Goal: Information Seeking & Learning: Find specific fact

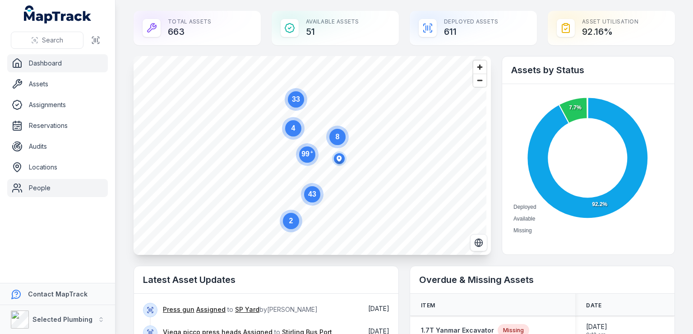
click at [45, 185] on link "People" at bounding box center [57, 188] width 101 height 18
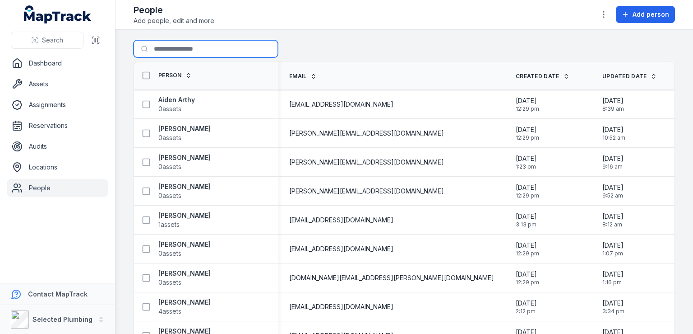
click at [166, 46] on input "Search for people" at bounding box center [206, 48] width 144 height 17
type input "****"
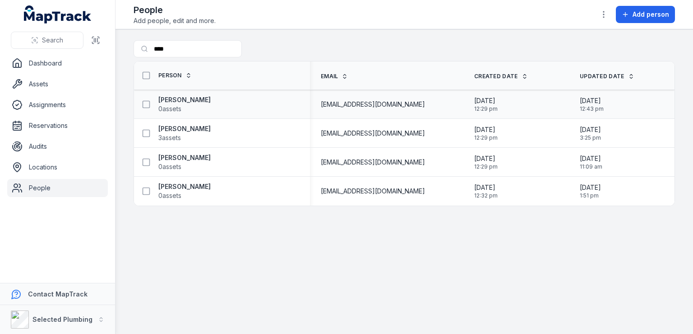
click at [205, 103] on div "[PERSON_NAME] 0 assets" at bounding box center [219, 104] width 162 height 18
click at [175, 99] on strong "[PERSON_NAME]" at bounding box center [184, 99] width 52 height 9
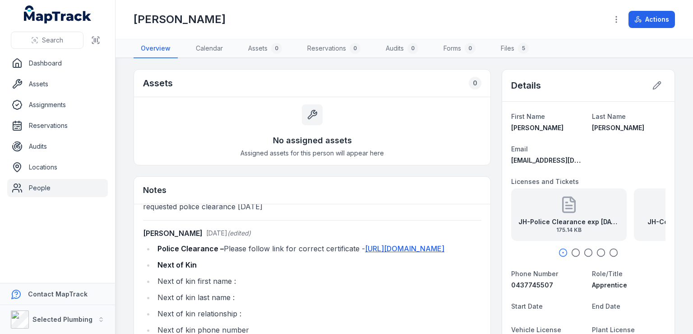
scroll to position [45, 0]
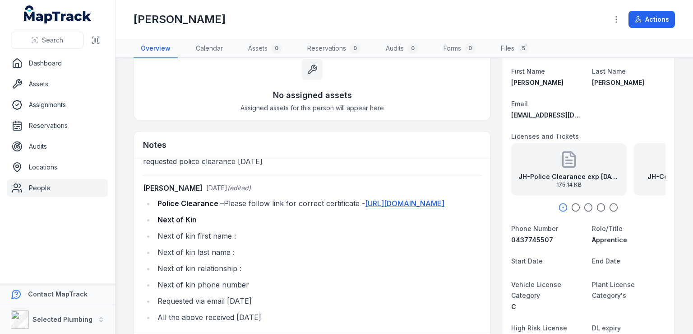
click at [572, 205] on icon "button" at bounding box center [576, 207] width 9 height 9
click at [584, 205] on icon "button" at bounding box center [588, 207] width 9 height 9
click at [598, 205] on icon "button" at bounding box center [601, 207] width 9 height 9
click at [610, 206] on icon "button" at bounding box center [614, 207] width 9 height 9
click at [610, 170] on div "JH-Drivers License front exp [DATE] 46.03 KB" at bounding box center [606, 169] width 116 height 52
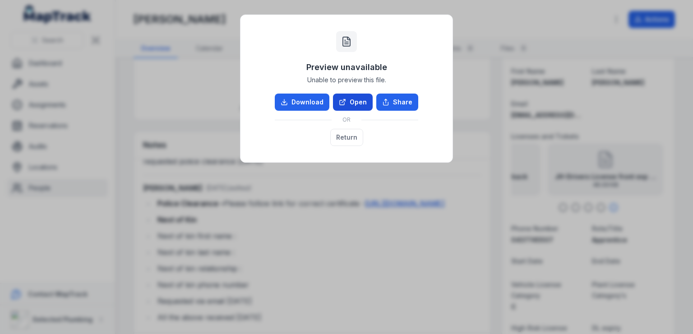
click at [357, 105] on link "Open" at bounding box center [353, 101] width 40 height 17
click at [353, 138] on button "Return" at bounding box center [346, 137] width 33 height 17
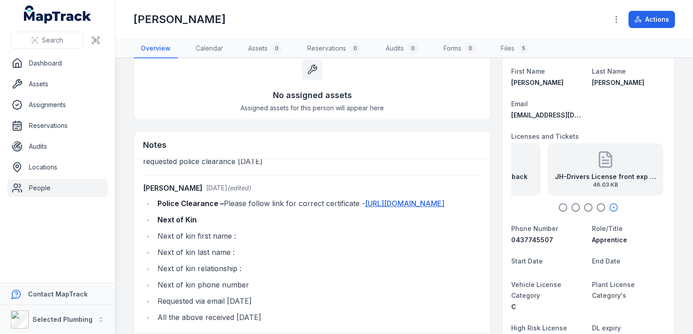
click at [37, 184] on link "People" at bounding box center [57, 188] width 101 height 18
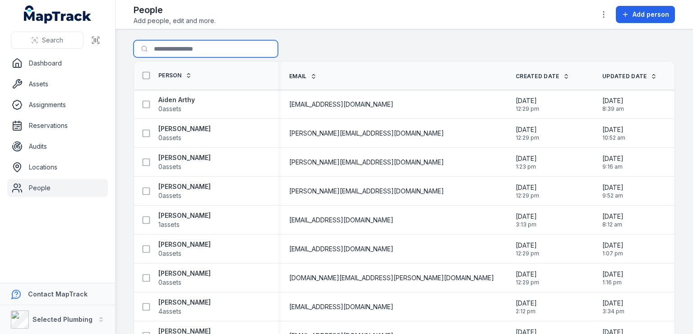
click at [164, 47] on input "Search for people" at bounding box center [206, 48] width 144 height 17
type input "****"
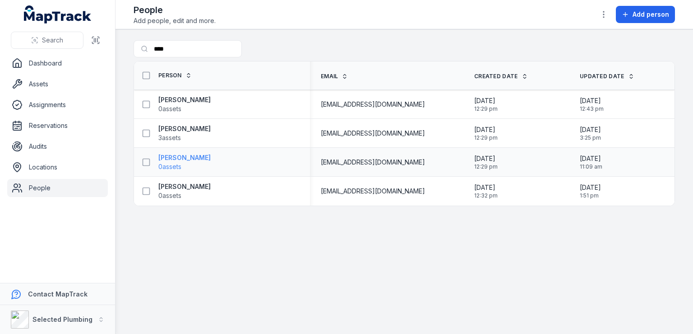
click at [174, 160] on strong "[PERSON_NAME]" at bounding box center [184, 157] width 52 height 9
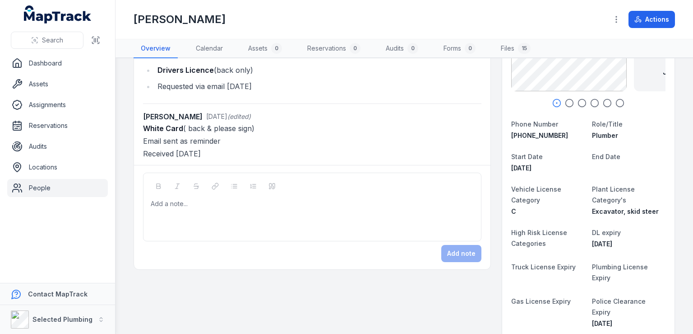
scroll to position [226, 0]
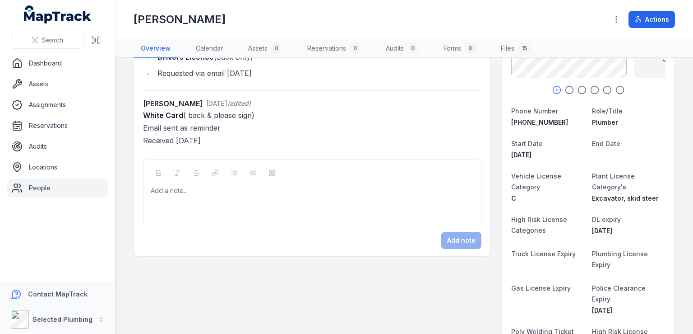
click at [47, 190] on link "People" at bounding box center [57, 188] width 101 height 18
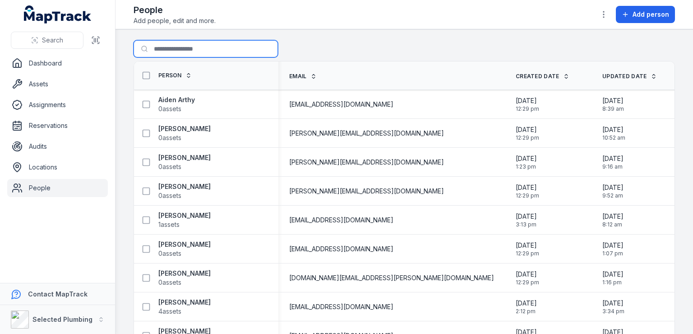
click at [176, 51] on input "Search for people" at bounding box center [206, 48] width 144 height 17
type input "****"
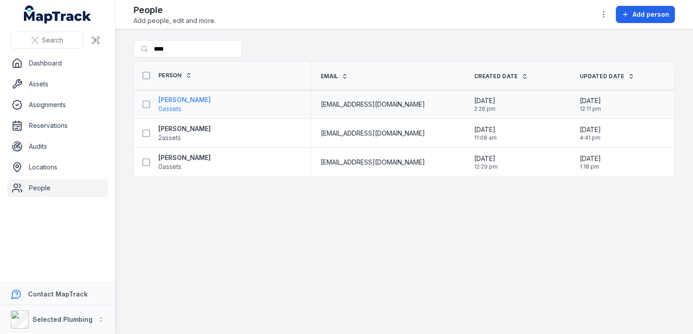
click at [195, 98] on strong "[PERSON_NAME]" at bounding box center [184, 99] width 52 height 9
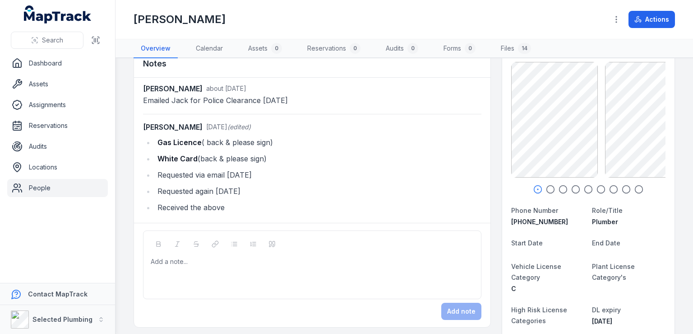
scroll to position [135, 0]
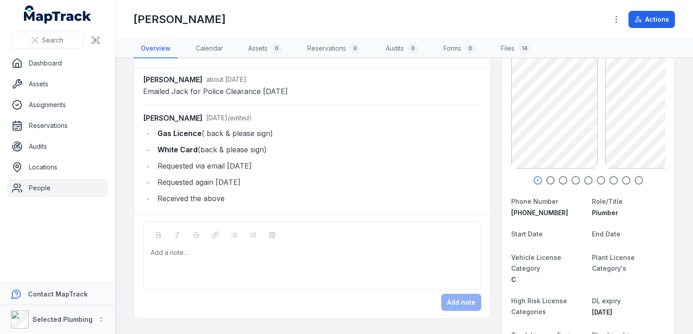
click at [35, 189] on link "People" at bounding box center [57, 188] width 101 height 18
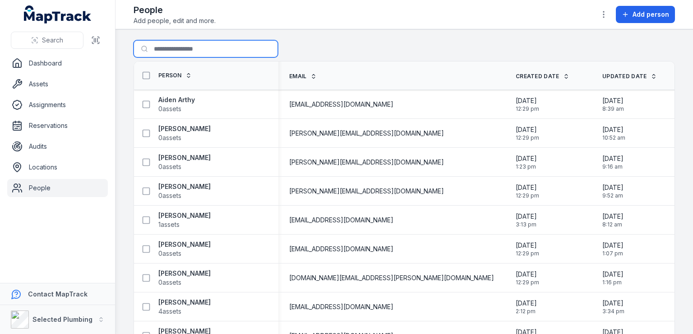
click at [168, 50] on input "Search for people" at bounding box center [206, 48] width 144 height 17
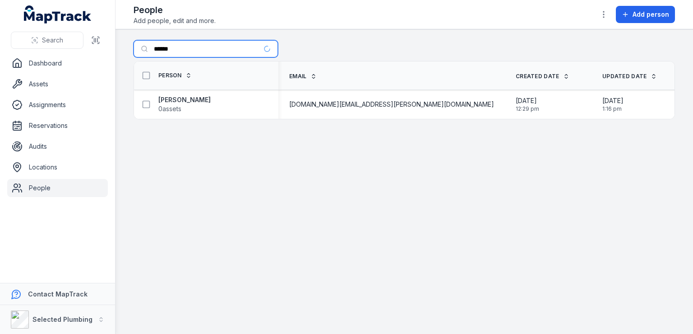
type input "******"
click at [193, 99] on strong "[PERSON_NAME]" at bounding box center [184, 99] width 52 height 9
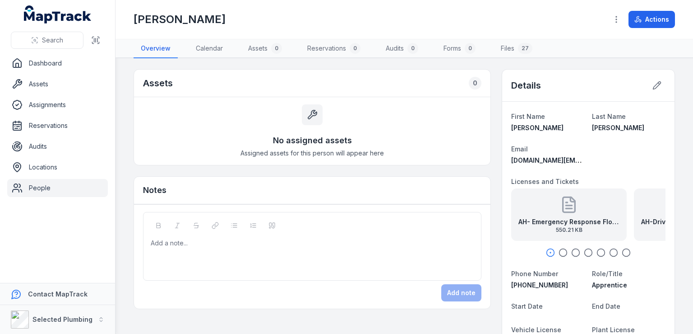
click at [47, 190] on link "People" at bounding box center [57, 188] width 101 height 18
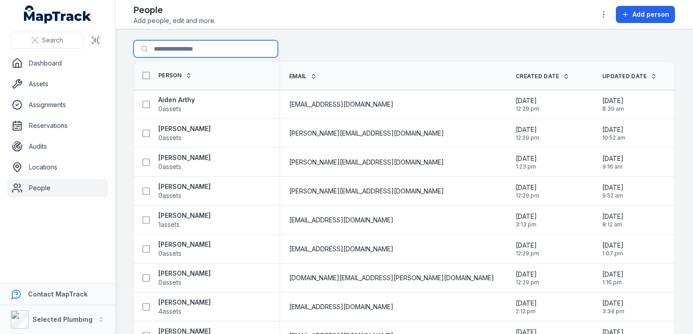
click at [169, 50] on input "Search for people" at bounding box center [206, 48] width 144 height 17
type input "*******"
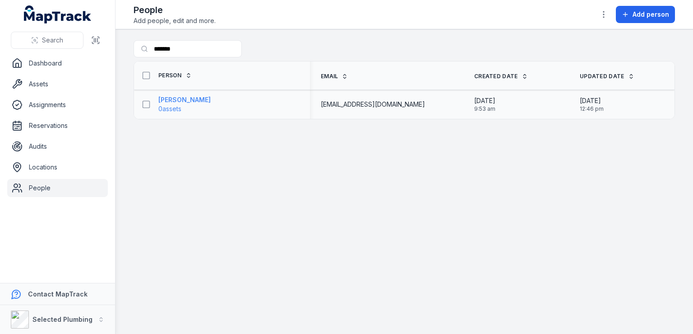
click at [202, 104] on span "0 assets" at bounding box center [184, 108] width 52 height 9
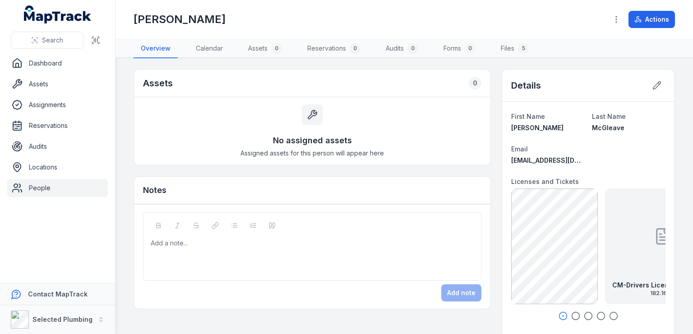
drag, startPoint x: 39, startPoint y: 188, endPoint x: 49, endPoint y: 184, distance: 10.9
click at [39, 188] on link "People" at bounding box center [57, 188] width 101 height 18
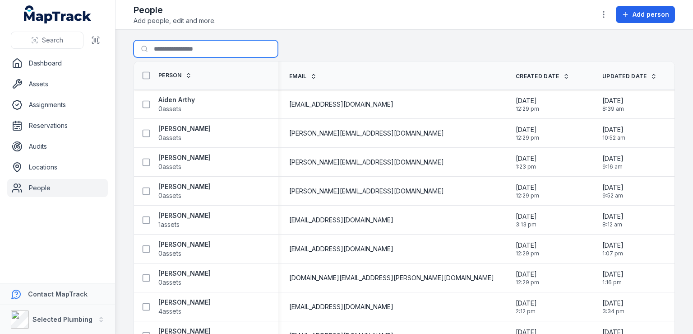
click at [171, 48] on input "Search for people" at bounding box center [206, 48] width 144 height 17
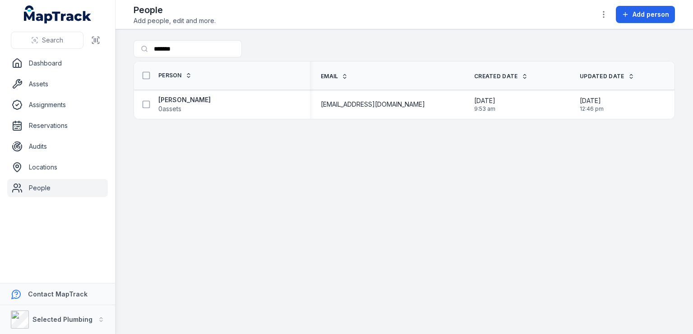
click at [42, 187] on link "People" at bounding box center [57, 188] width 101 height 18
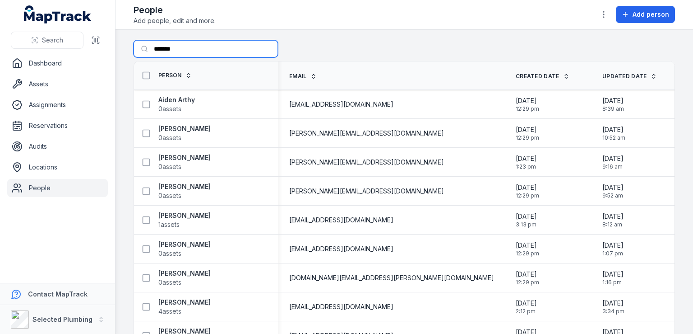
drag, startPoint x: 182, startPoint y: 48, endPoint x: 141, endPoint y: 45, distance: 41.7
click at [141, 45] on input "*******" at bounding box center [206, 48] width 144 height 17
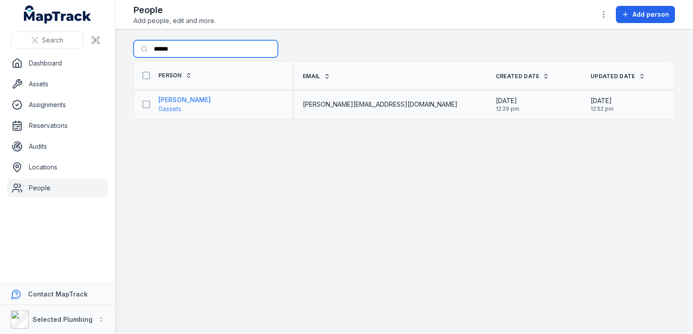
type input "******"
click at [191, 98] on strong "[PERSON_NAME]" at bounding box center [184, 99] width 52 height 9
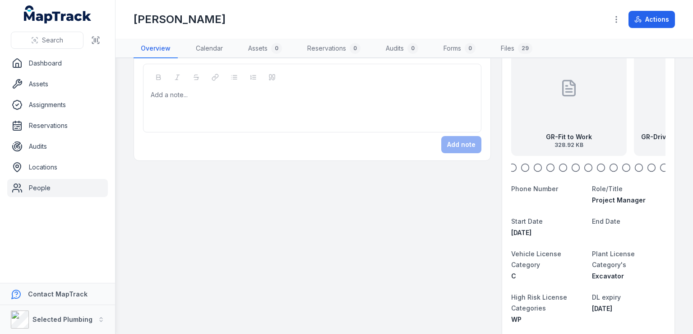
scroll to position [135, 0]
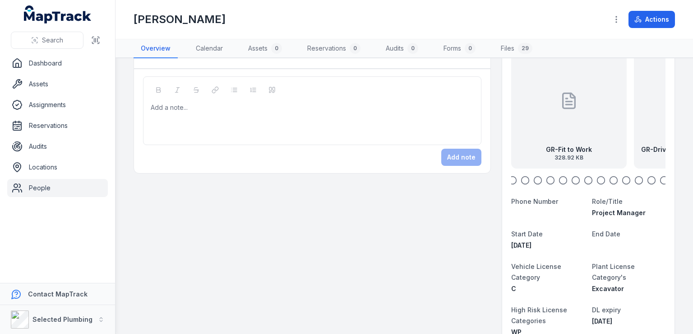
click at [40, 187] on link "People" at bounding box center [57, 188] width 101 height 18
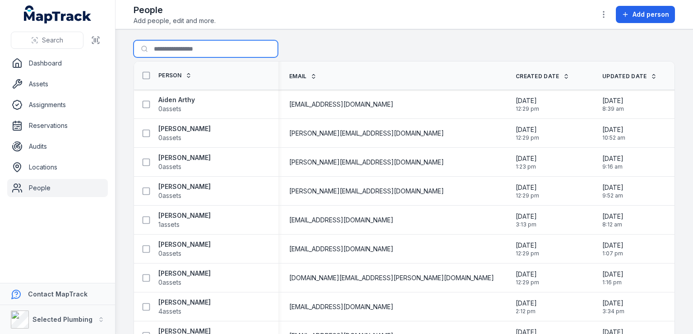
click at [168, 50] on input "Search for people" at bounding box center [206, 48] width 144 height 17
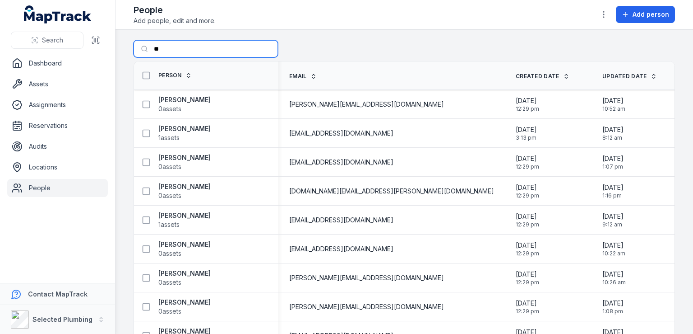
type input "*"
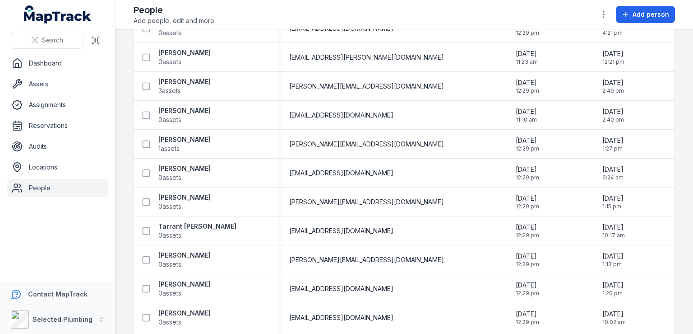
scroll to position [1896, 0]
click at [238, 197] on div "[PERSON_NAME] 0 assets" at bounding box center [203, 202] width 130 height 18
click at [171, 195] on strong "[PERSON_NAME]" at bounding box center [184, 197] width 52 height 9
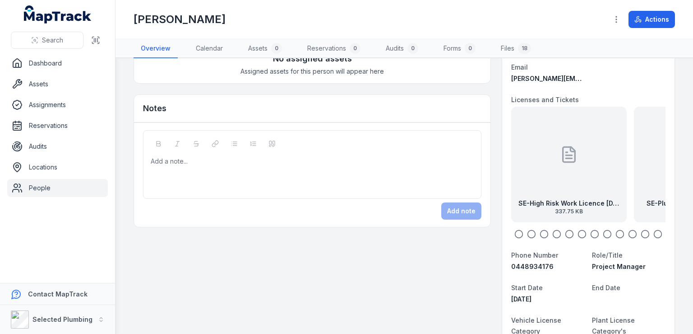
scroll to position [90, 0]
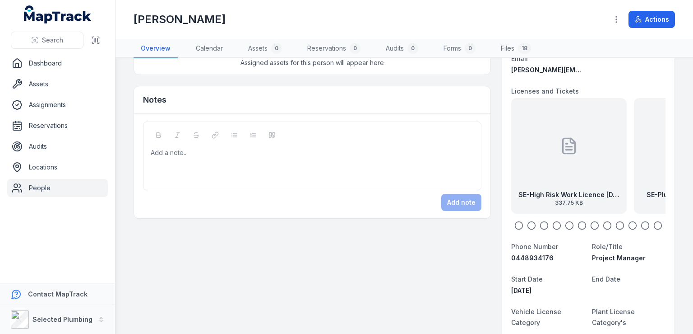
click at [36, 186] on link "People" at bounding box center [57, 188] width 101 height 18
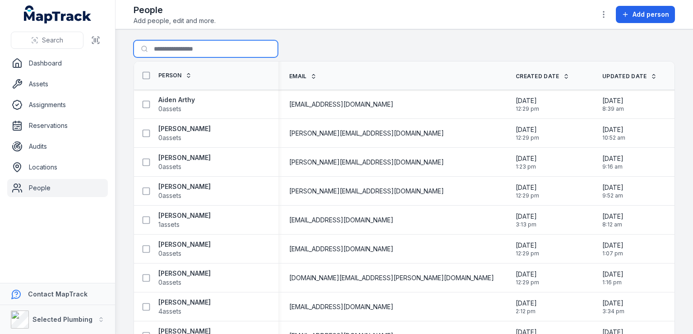
click at [175, 47] on input "Search for people" at bounding box center [206, 48] width 144 height 17
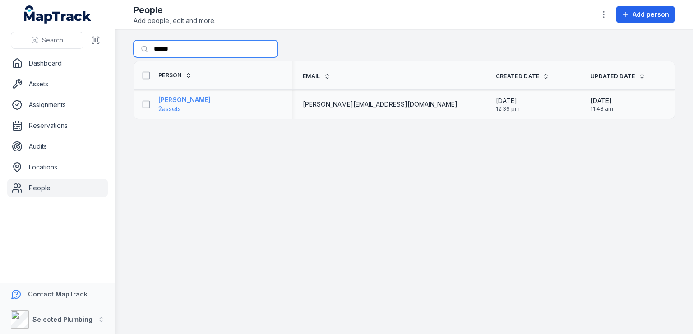
type input "******"
click at [197, 101] on strong "[PERSON_NAME]" at bounding box center [184, 99] width 52 height 9
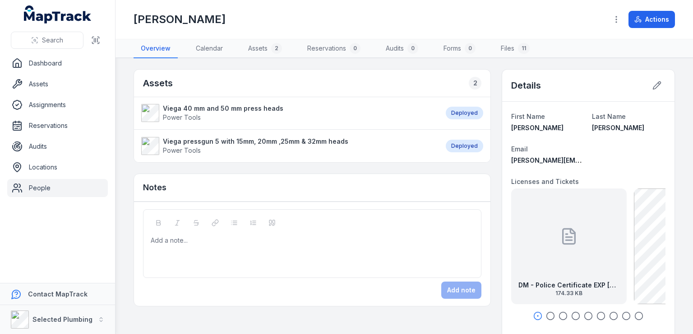
click at [564, 237] on icon at bounding box center [569, 236] width 18 height 18
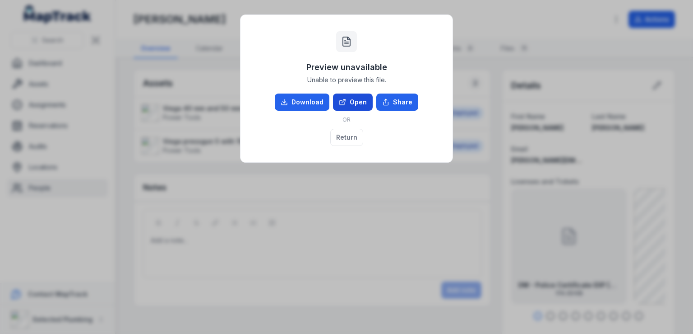
click at [361, 100] on link "Open" at bounding box center [353, 101] width 40 height 17
click at [340, 134] on button "Return" at bounding box center [346, 137] width 33 height 17
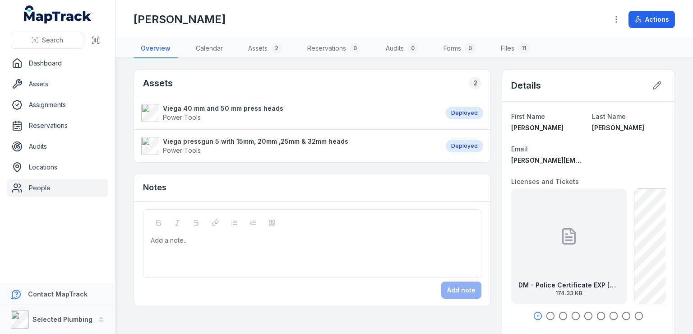
click at [546, 314] on icon "button" at bounding box center [550, 315] width 9 height 9
click at [559, 316] on icon "button" at bounding box center [563, 315] width 9 height 9
click at [546, 316] on icon "button" at bounding box center [550, 315] width 9 height 9
click at [559, 315] on icon "button" at bounding box center [563, 315] width 9 height 9
click at [572, 315] on icon "button" at bounding box center [576, 315] width 9 height 9
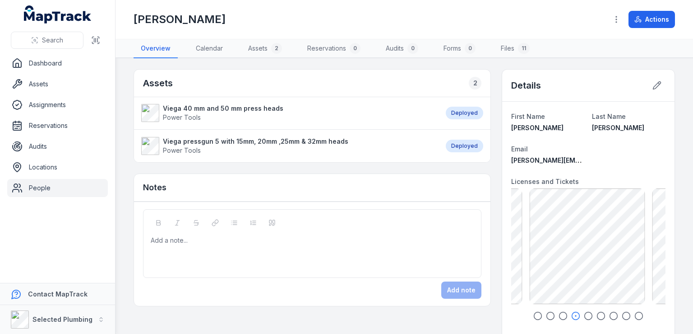
click at [584, 313] on icon "button" at bounding box center [588, 315] width 9 height 9
click at [597, 314] on icon "button" at bounding box center [601, 315] width 9 height 9
click at [610, 314] on icon "button" at bounding box center [614, 315] width 9 height 9
click at [622, 316] on icon "button" at bounding box center [626, 315] width 9 height 9
click at [635, 315] on icon "button" at bounding box center [639, 315] width 9 height 9
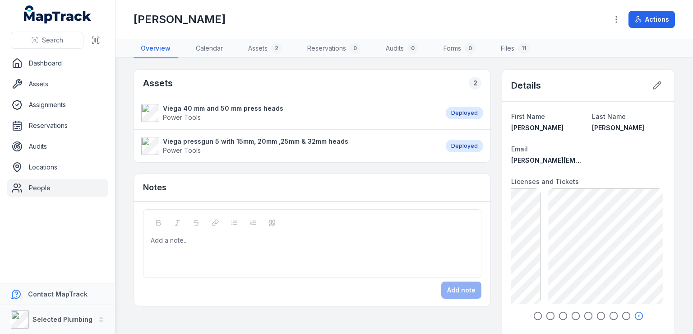
click at [44, 189] on link "People" at bounding box center [57, 188] width 101 height 18
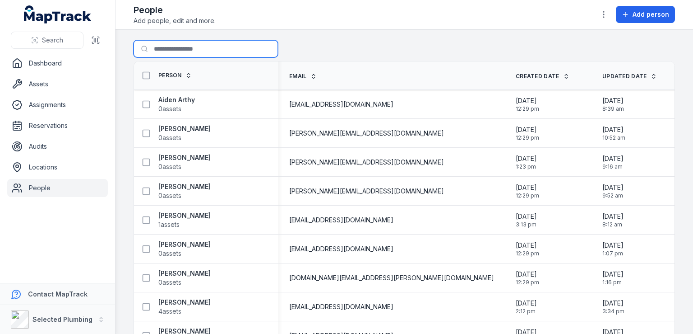
click at [163, 51] on input "Search for people" at bounding box center [206, 48] width 144 height 17
type input "*****"
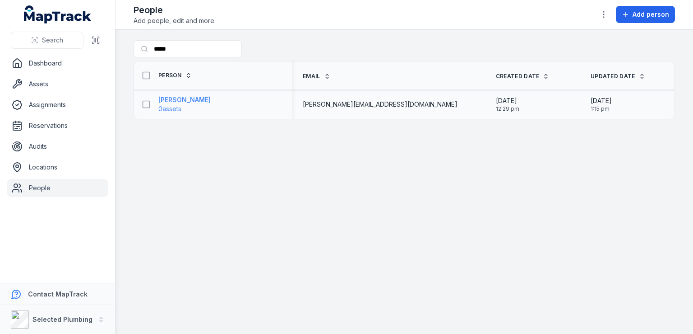
click at [186, 98] on strong "[PERSON_NAME]" at bounding box center [184, 99] width 52 height 9
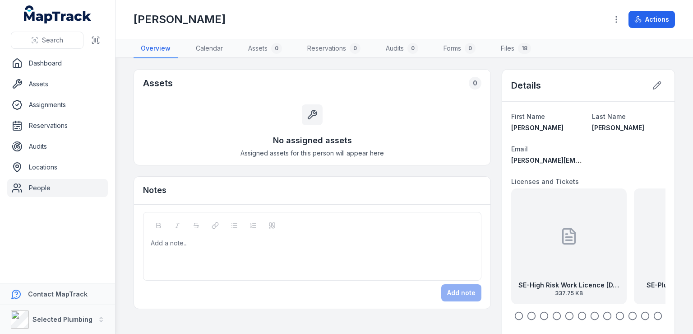
click at [515, 313] on icon "button" at bounding box center [519, 315] width 9 height 9
click at [527, 313] on icon "button" at bounding box center [531, 315] width 9 height 9
click at [540, 313] on icon "button" at bounding box center [544, 315] width 9 height 9
click at [554, 313] on icon "button" at bounding box center [557, 315] width 9 height 9
click at [565, 315] on icon "button" at bounding box center [569, 315] width 9 height 9
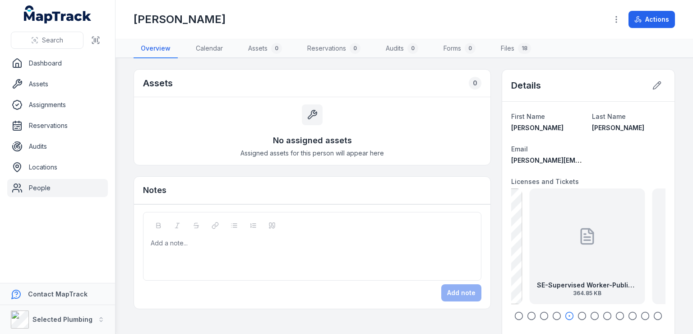
click at [578, 313] on icon "button" at bounding box center [582, 315] width 9 height 9
click at [591, 315] on icon "button" at bounding box center [595, 315] width 9 height 9
click at [603, 314] on icon "button" at bounding box center [607, 315] width 9 height 9
click at [616, 316] on icon "button" at bounding box center [620, 315] width 9 height 9
click at [628, 312] on icon "button" at bounding box center [632, 315] width 9 height 9
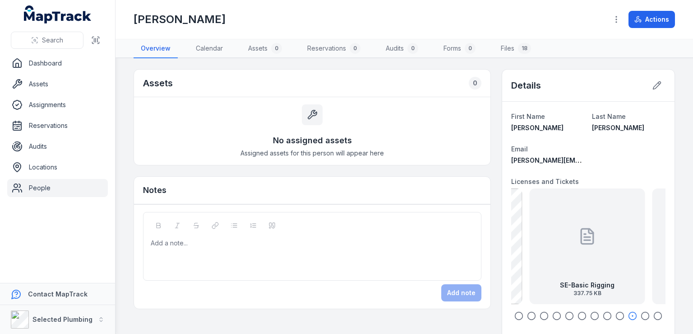
click at [641, 313] on icon "button" at bounding box center [645, 315] width 9 height 9
click at [654, 314] on icon "button" at bounding box center [658, 315] width 9 height 9
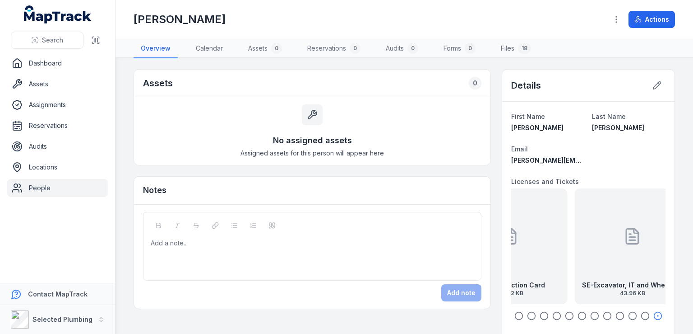
drag, startPoint x: 633, startPoint y: 274, endPoint x: 508, endPoint y: 268, distance: 124.7
click at [508, 268] on div "SE-Construction Card 150.92 KB" at bounding box center [510, 246] width 116 height 116
drag, startPoint x: 589, startPoint y: 265, endPoint x: 513, endPoint y: 262, distance: 75.9
click at [516, 262] on div "SE-Excavator, IT and Wheeled Loader SOA 43.96 KB" at bounding box center [540, 246] width 116 height 116
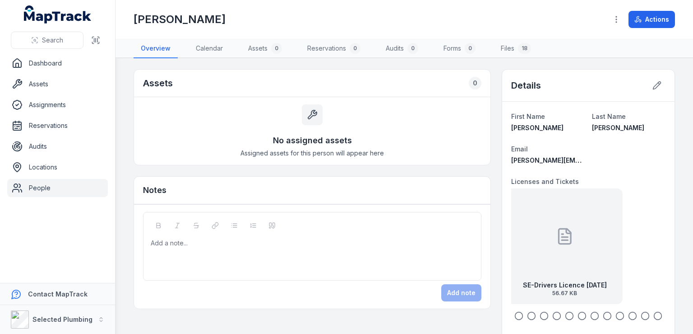
drag, startPoint x: 610, startPoint y: 263, endPoint x: 536, endPoint y: 263, distance: 73.6
click at [536, 263] on div "SE-Drivers Licence [DATE] 56.67 KB" at bounding box center [565, 246] width 116 height 116
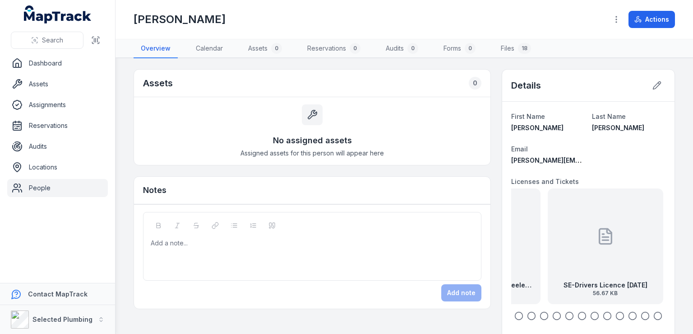
click at [582, 284] on strong "SE-Drivers Licence [DATE]" at bounding box center [606, 284] width 84 height 9
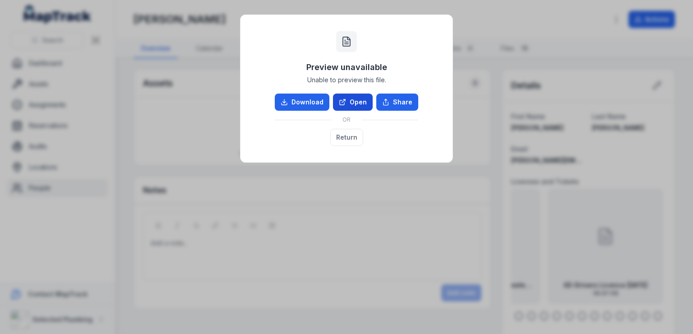
click at [352, 98] on link "Open" at bounding box center [353, 101] width 40 height 17
click at [359, 103] on link "Open" at bounding box center [353, 101] width 40 height 17
